Goal: Task Accomplishment & Management: Complete application form

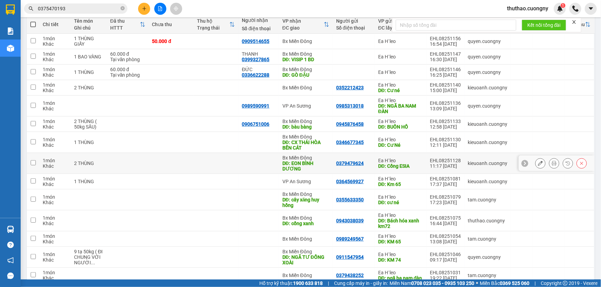
scroll to position [50, 0]
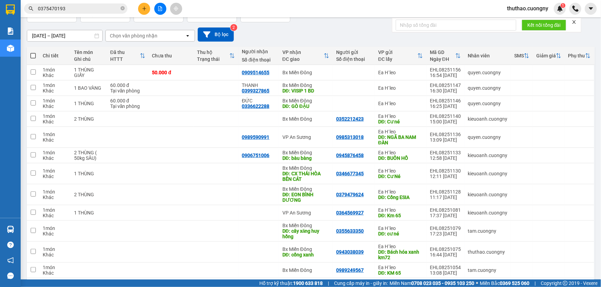
click at [145, 11] on button at bounding box center [144, 9] width 12 height 12
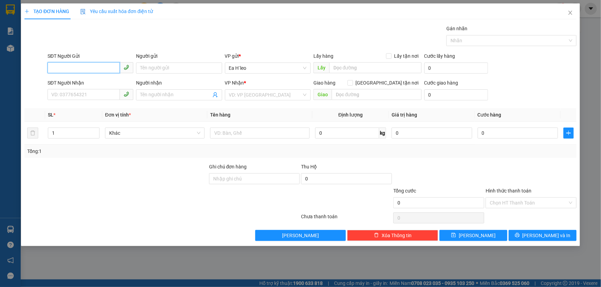
click at [95, 66] on input "SĐT Người Gửi" at bounding box center [84, 67] width 72 height 11
type input "0978828247"
click at [259, 90] on input "search" at bounding box center [265, 95] width 73 height 10
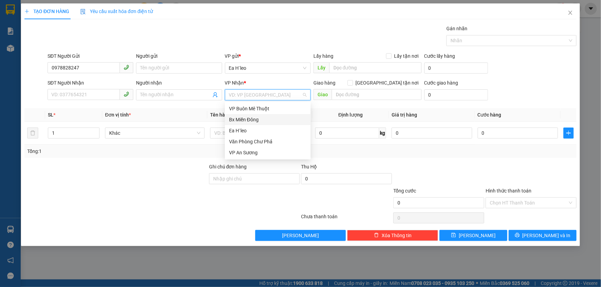
click at [262, 120] on div "Bx Miền Đông" at bounding box center [267, 120] width 77 height 8
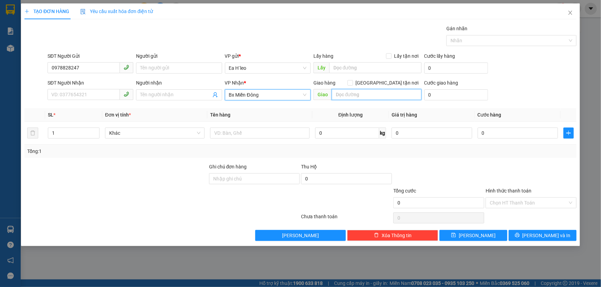
click at [350, 96] on input "text" at bounding box center [377, 94] width 90 height 11
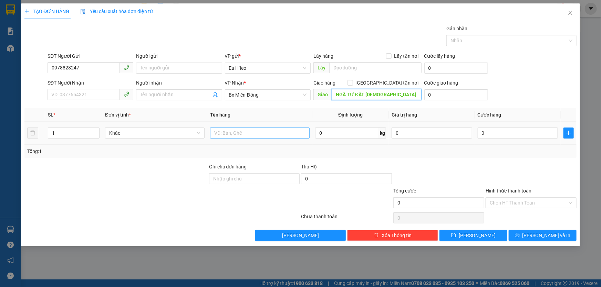
type input "NGÃ TƯ ĐẤT [DEMOGRAPHIC_DATA]"
click at [255, 136] on input "text" at bounding box center [259, 133] width 99 height 11
click at [362, 68] on input "text" at bounding box center [375, 67] width 92 height 11
type input "KM 72"
click at [379, 116] on th "Định lượng" at bounding box center [350, 114] width 76 height 13
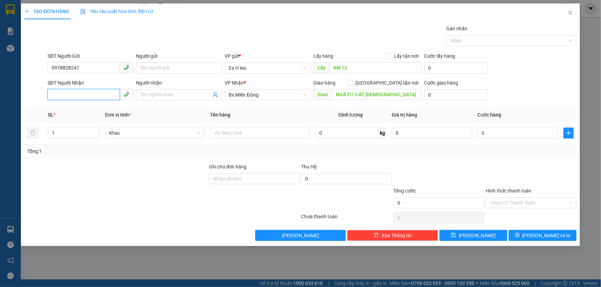
click at [87, 94] on input "SĐT Người Nhận" at bounding box center [84, 94] width 72 height 11
type input "0356028029"
click at [156, 176] on div at bounding box center [116, 175] width 185 height 24
drag, startPoint x: 487, startPoint y: 237, endPoint x: 489, endPoint y: 230, distance: 7.2
click at [486, 235] on button "[PERSON_NAME]" at bounding box center [473, 235] width 68 height 11
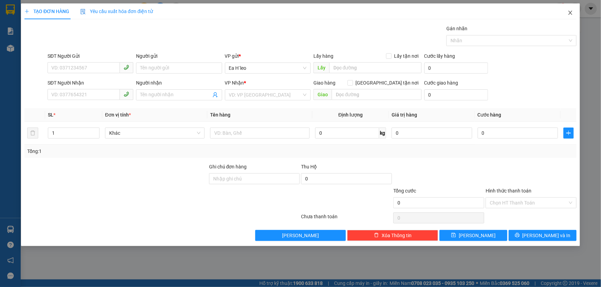
click at [570, 18] on span "Close" at bounding box center [569, 12] width 19 height 19
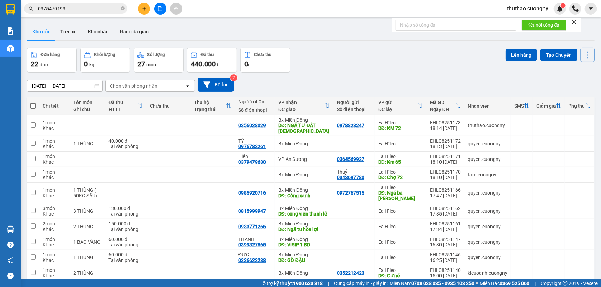
click at [66, 10] on input "0375470193" at bounding box center [78, 9] width 81 height 8
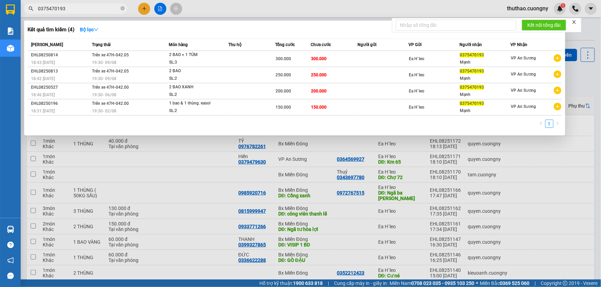
click at [141, 6] on div at bounding box center [300, 143] width 601 height 287
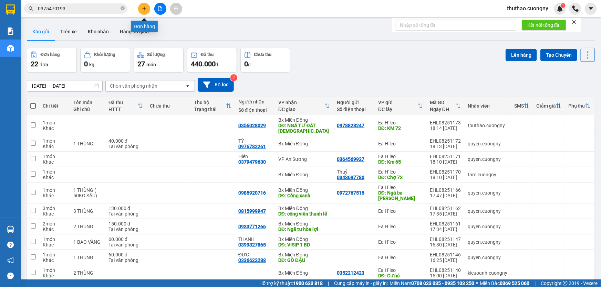
click at [142, 6] on icon "plus" at bounding box center [144, 8] width 5 height 5
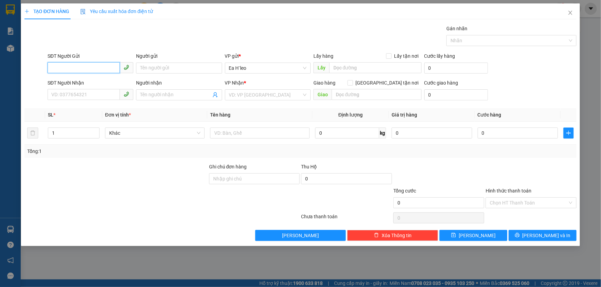
paste input "0866001128"
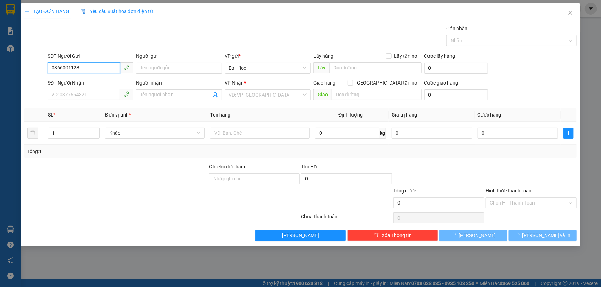
type input "0866001128"
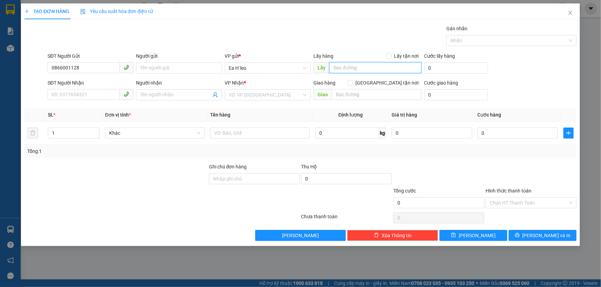
click at [348, 72] on input "text" at bounding box center [375, 67] width 92 height 11
type input "CHÙA THIỆN AN"
click at [277, 92] on input "search" at bounding box center [265, 95] width 73 height 10
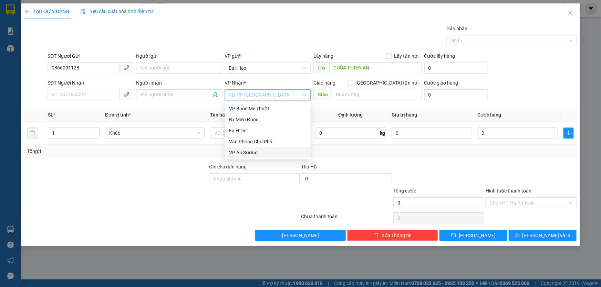
click at [260, 154] on div "VP An Sương" at bounding box center [267, 153] width 77 height 8
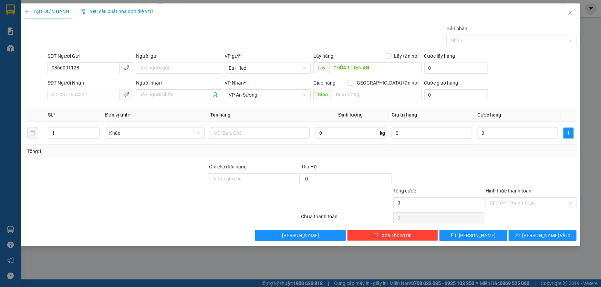
click at [182, 161] on div "Transit Pickup Surcharge Ids Transit Deliver Surcharge Ids Transit Deliver Surc…" at bounding box center [300, 133] width 552 height 217
click at [483, 238] on button "[PERSON_NAME]" at bounding box center [473, 235] width 68 height 11
drag, startPoint x: 567, startPoint y: 10, endPoint x: 572, endPoint y: 14, distance: 6.5
click at [567, 10] on span "Close" at bounding box center [569, 12] width 19 height 19
click at [572, 14] on div at bounding box center [575, 9] width 12 height 12
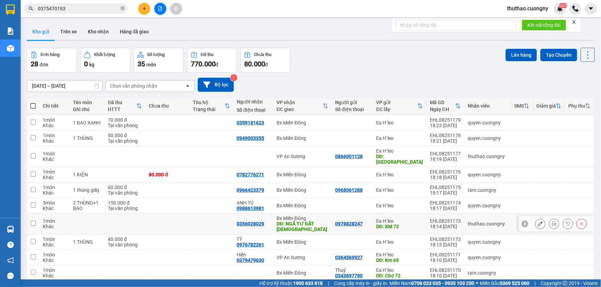
scroll to position [62, 0]
